Goal: Transaction & Acquisition: Download file/media

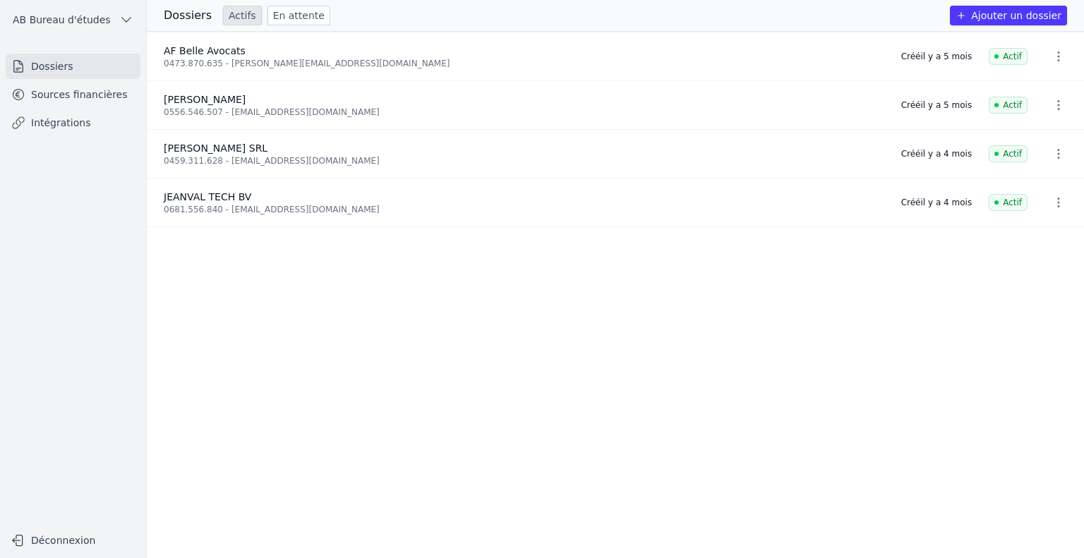
click at [109, 101] on link "Sources financières" at bounding box center [73, 94] width 135 height 25
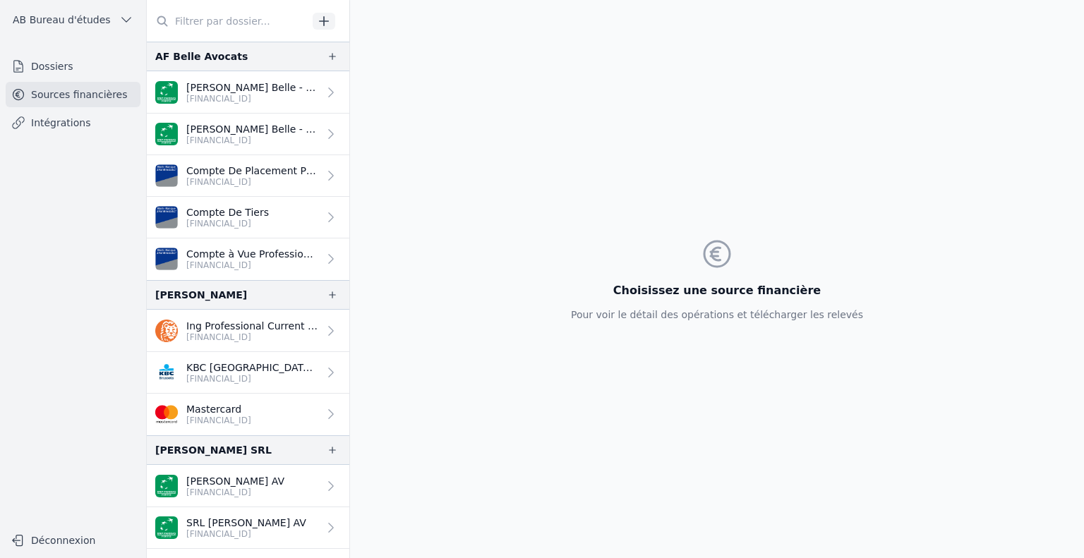
scroll to position [101, 0]
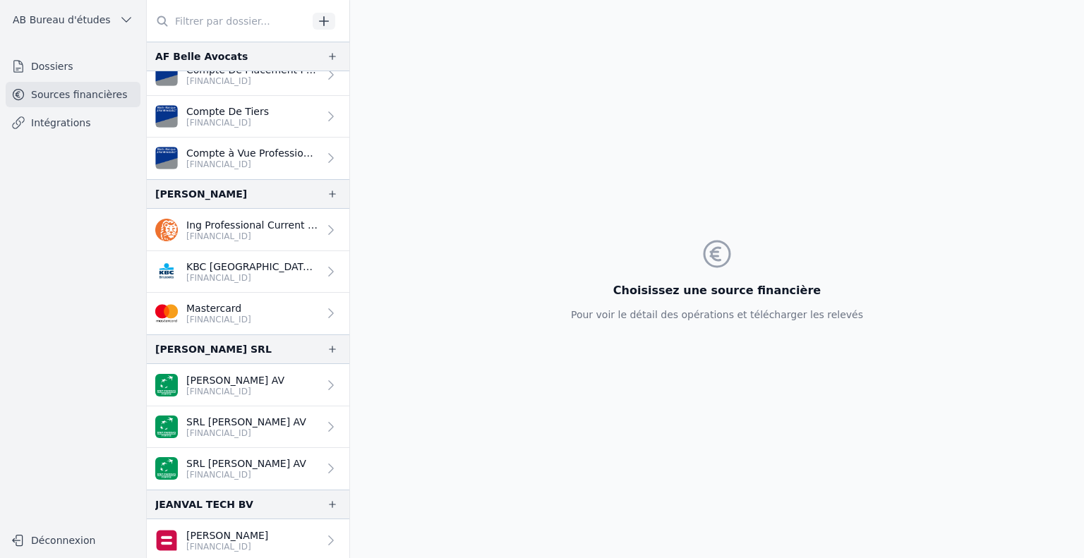
click at [248, 528] on p "[PERSON_NAME]" at bounding box center [227, 535] width 82 height 14
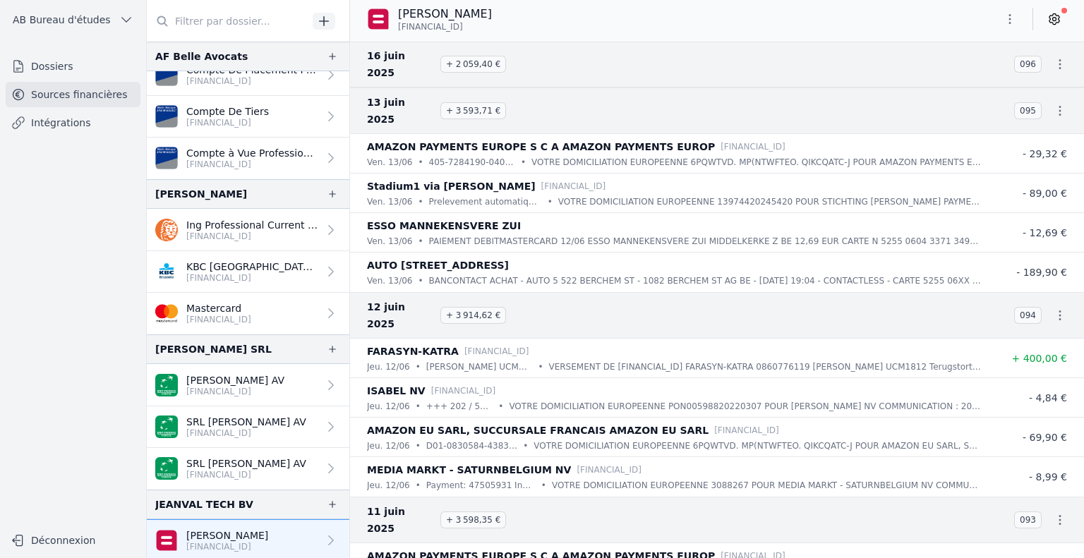
scroll to position [7431, 0]
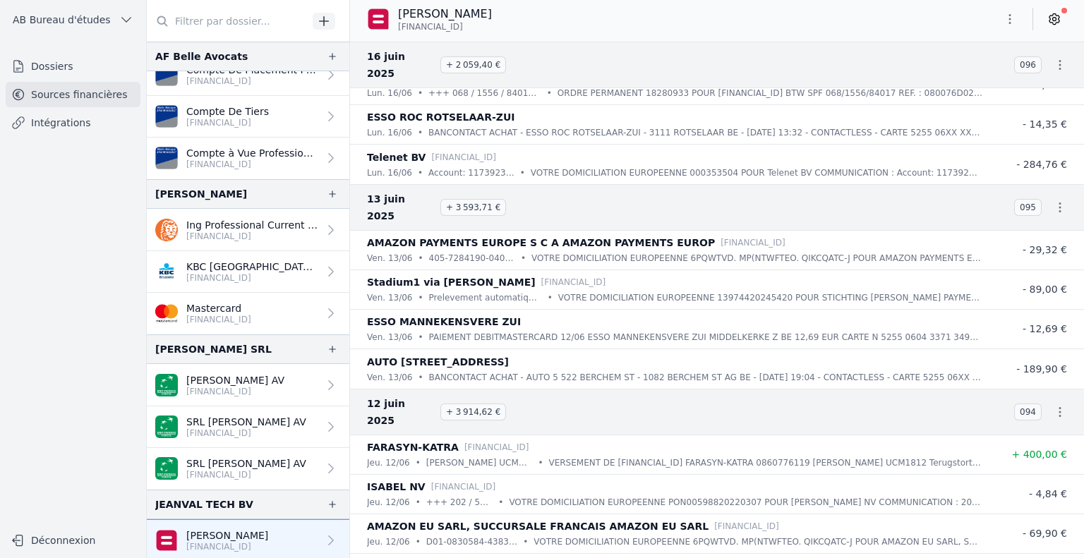
click at [1011, 25] on icon "button" at bounding box center [1009, 19] width 14 height 14
click at [956, 71] on button "Exporter" at bounding box center [976, 75] width 102 height 26
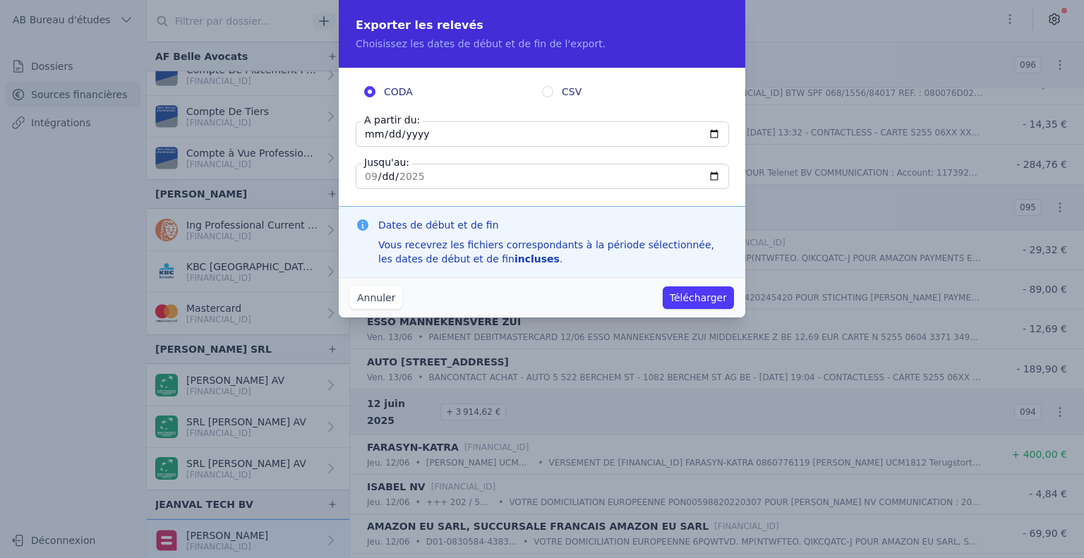
click at [370, 136] on input "[DATE]" at bounding box center [542, 133] width 373 height 25
type input "[DATE]"
click at [368, 179] on input "[DATE]" at bounding box center [542, 176] width 373 height 25
type input "[DATE]"
click at [689, 296] on button "Télécharger" at bounding box center [697, 297] width 71 height 23
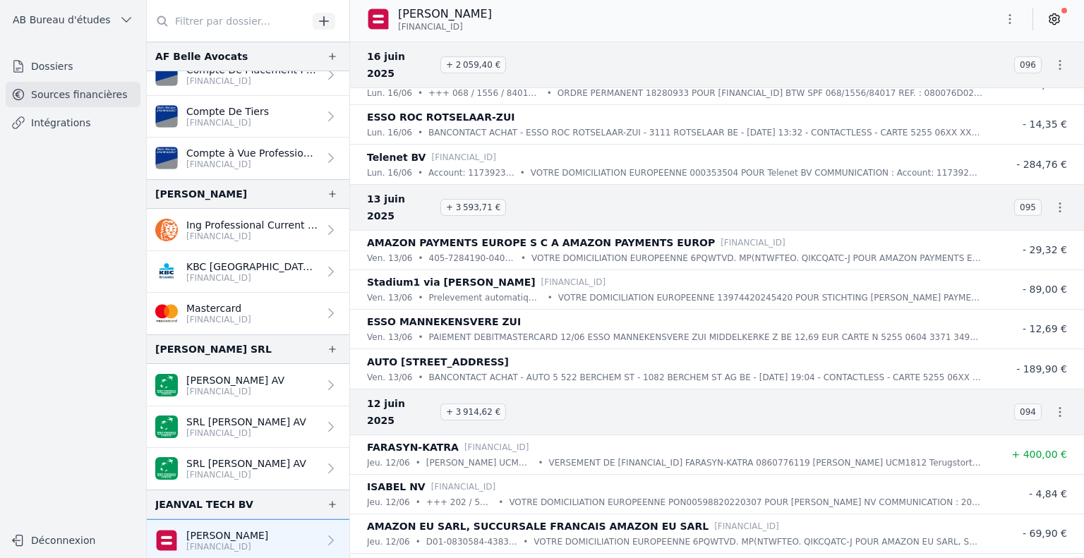
click at [234, 386] on p "[FINANCIAL_ID]" at bounding box center [235, 391] width 98 height 11
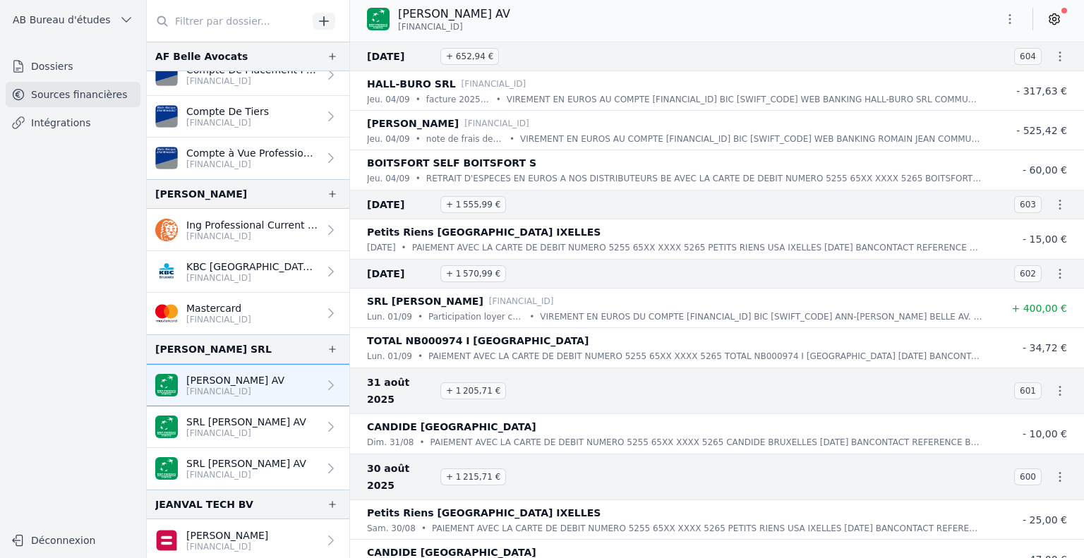
click at [269, 218] on p "Ing Professional Current Account" at bounding box center [252, 225] width 132 height 14
